Goal: Information Seeking & Learning: Learn about a topic

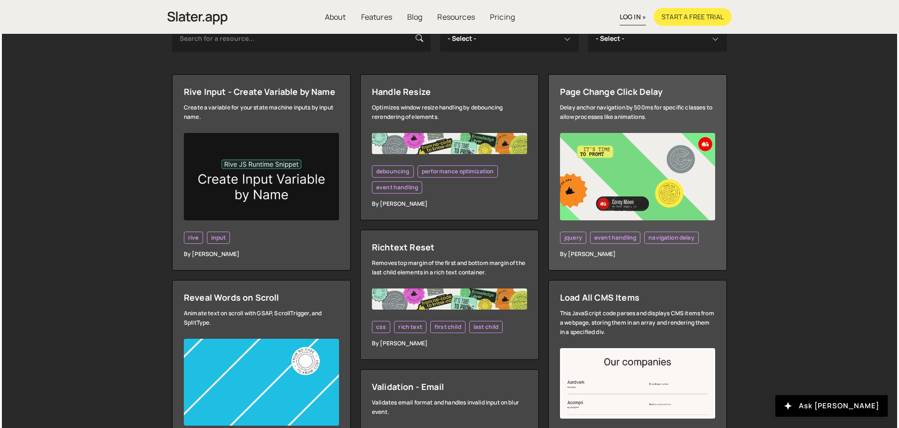
scroll to position [235, 0]
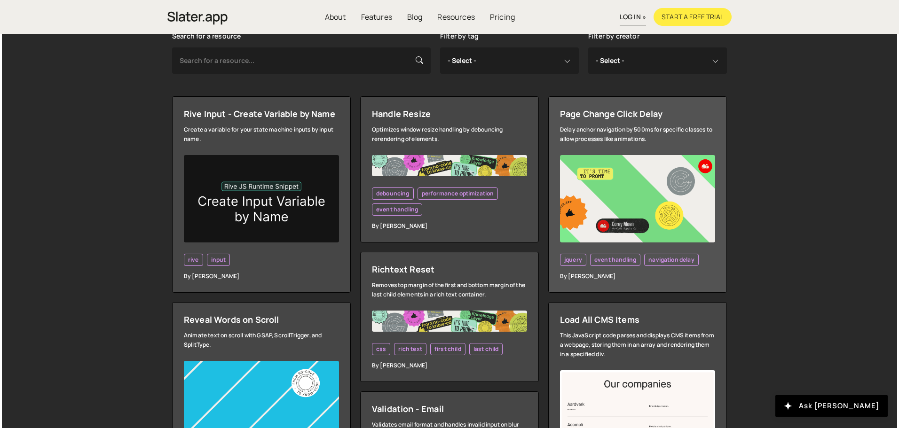
click at [626, 124] on link "Page Change Click Delay Delay anchor navigation by 500ms for specific classes t…" at bounding box center [637, 194] width 179 height 197
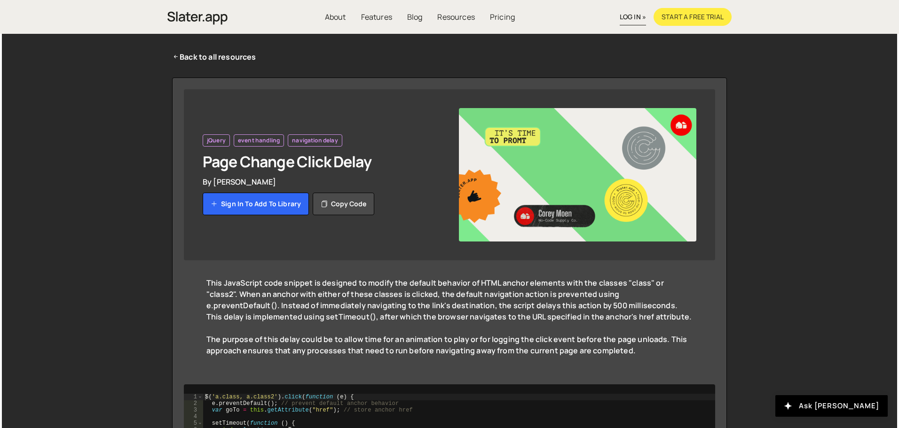
scroll to position [29, 0]
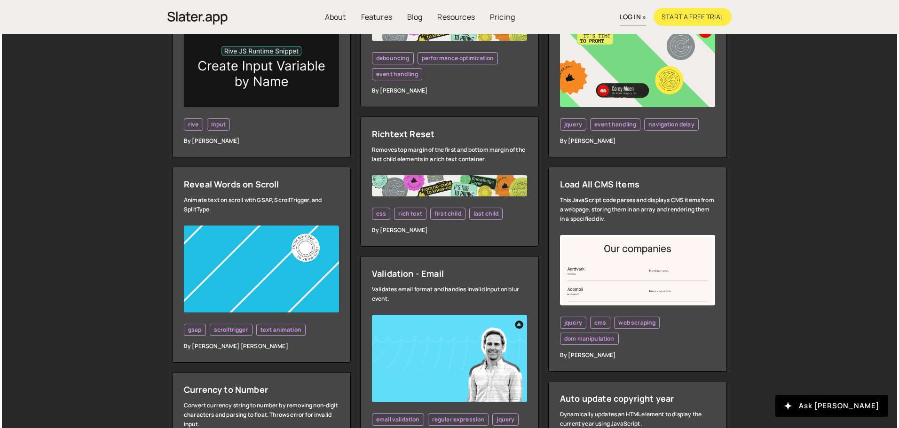
scroll to position [376, 0]
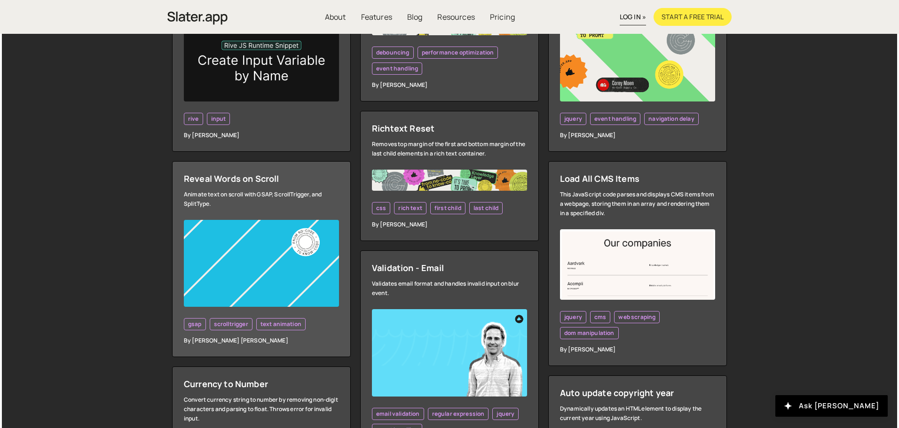
click at [250, 218] on link "Reveal Words on Scroll Animate text on scroll with GSAP, ScrollTrigger, and Spl…" at bounding box center [261, 259] width 179 height 197
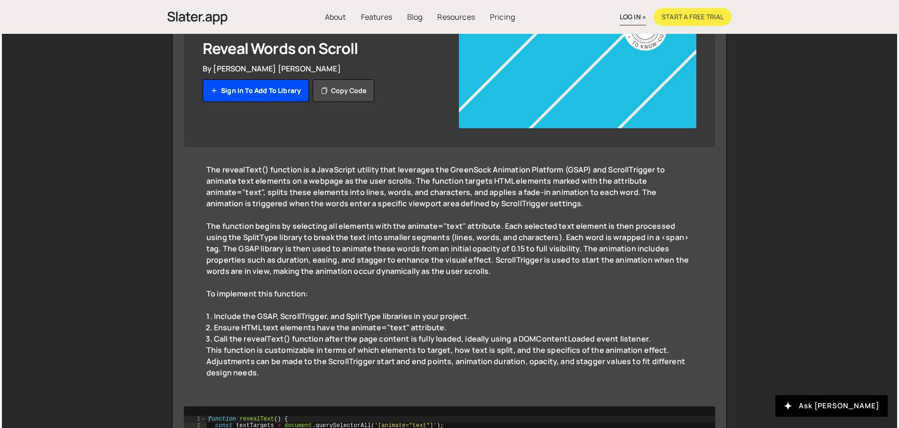
scroll to position [54, 0]
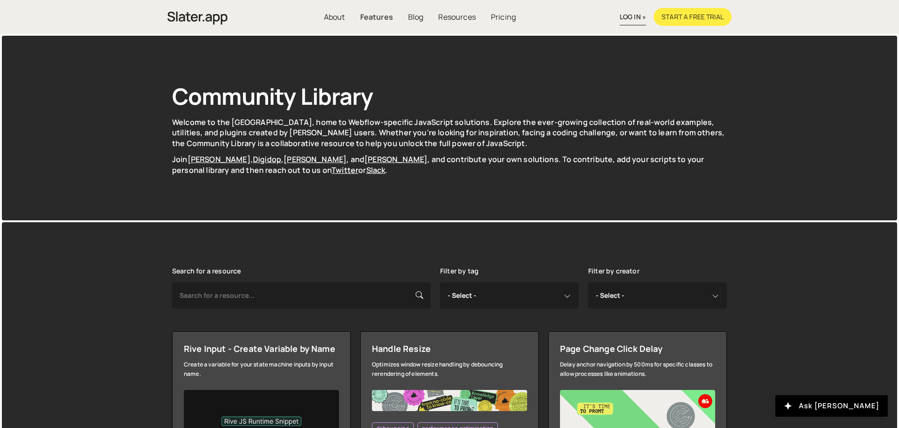
click at [388, 17] on link "Features" at bounding box center [377, 17] width 48 height 18
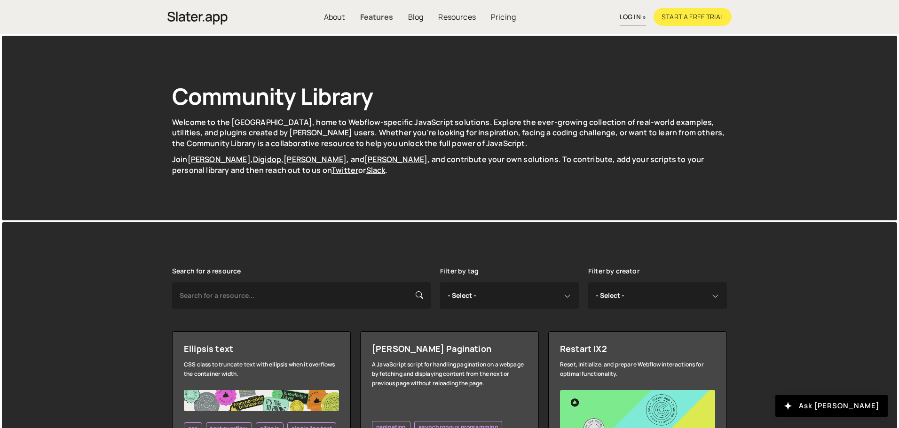
click at [379, 15] on link "Features" at bounding box center [377, 17] width 48 height 18
